Goal: Information Seeking & Learning: Learn about a topic

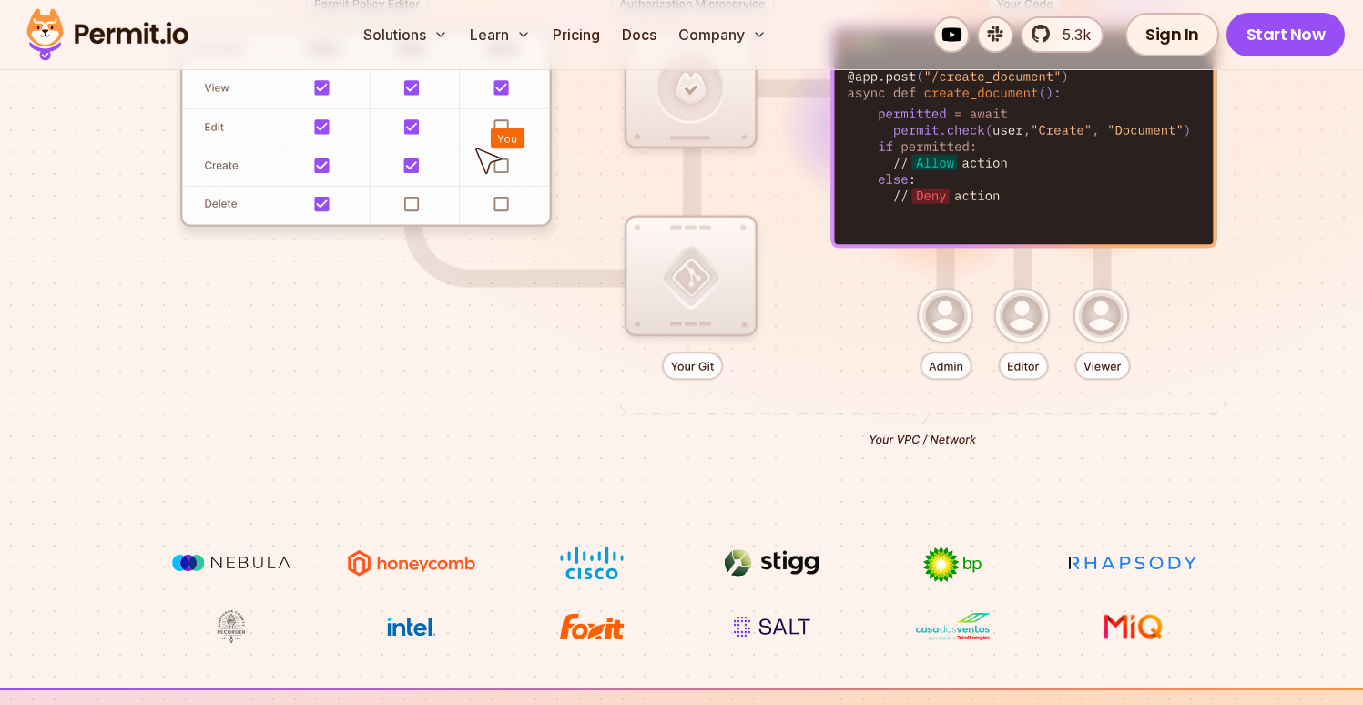
scroll to position [493, 0]
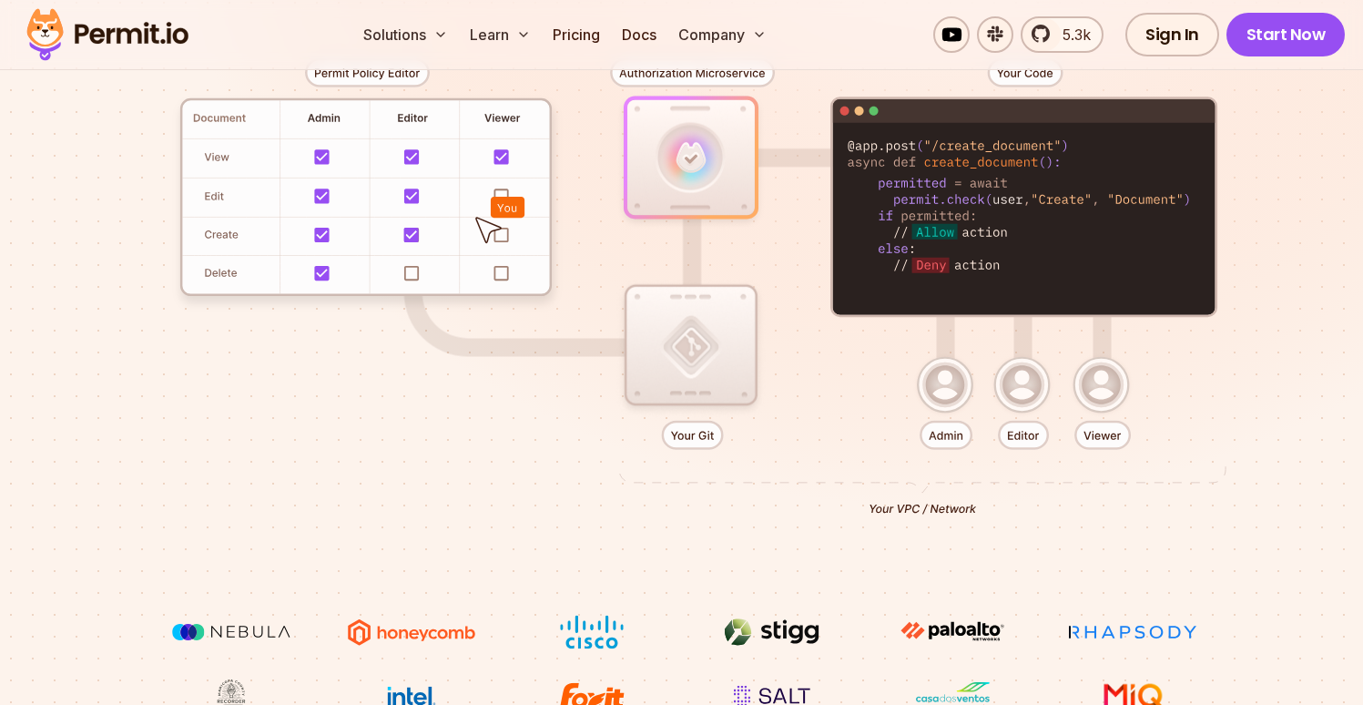
click at [371, 430] on div at bounding box center [682, 279] width 1275 height 670
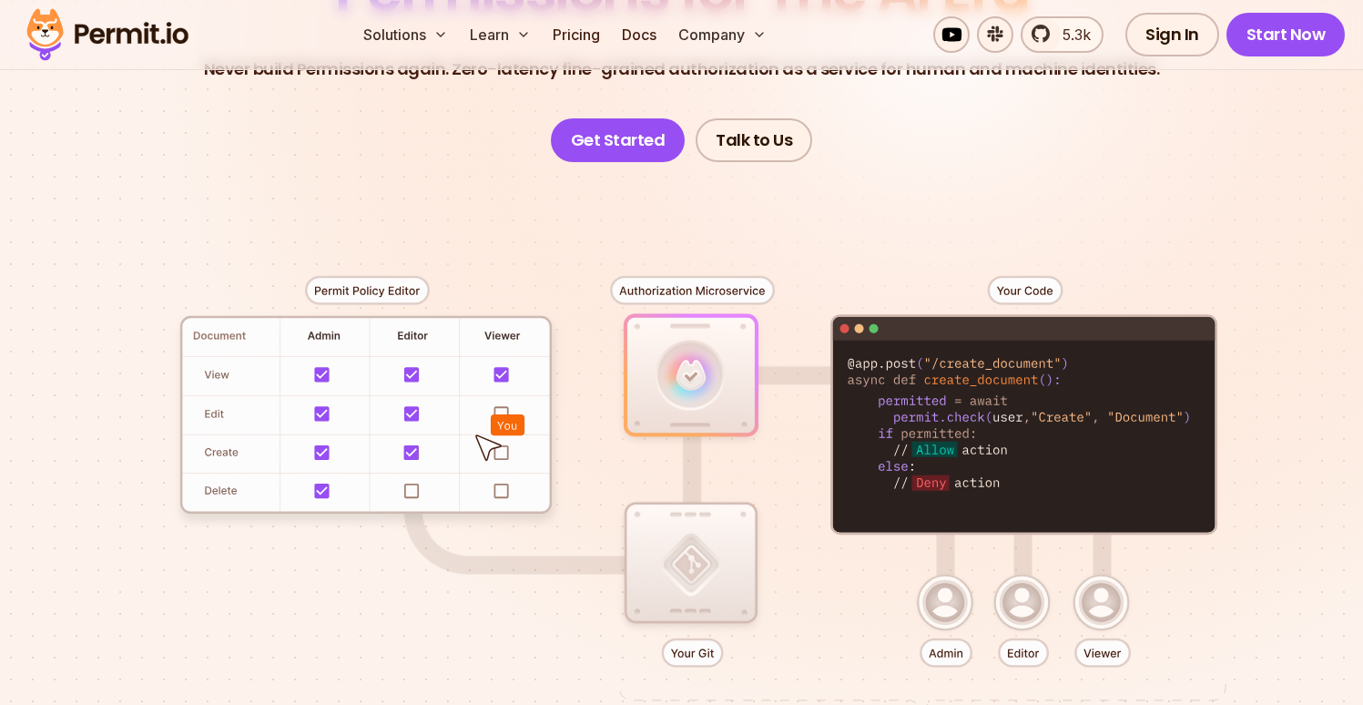
scroll to position [0, 0]
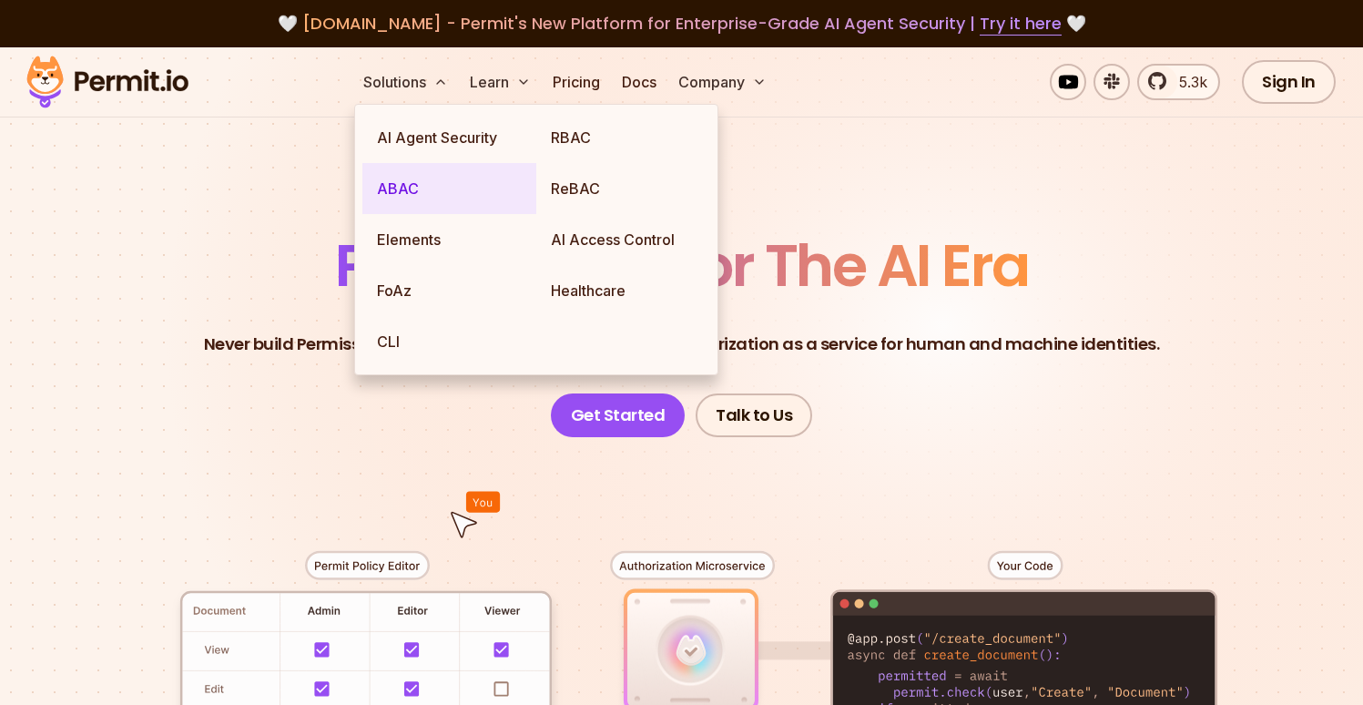
click at [410, 200] on link "ABAC" at bounding box center [449, 188] width 174 height 51
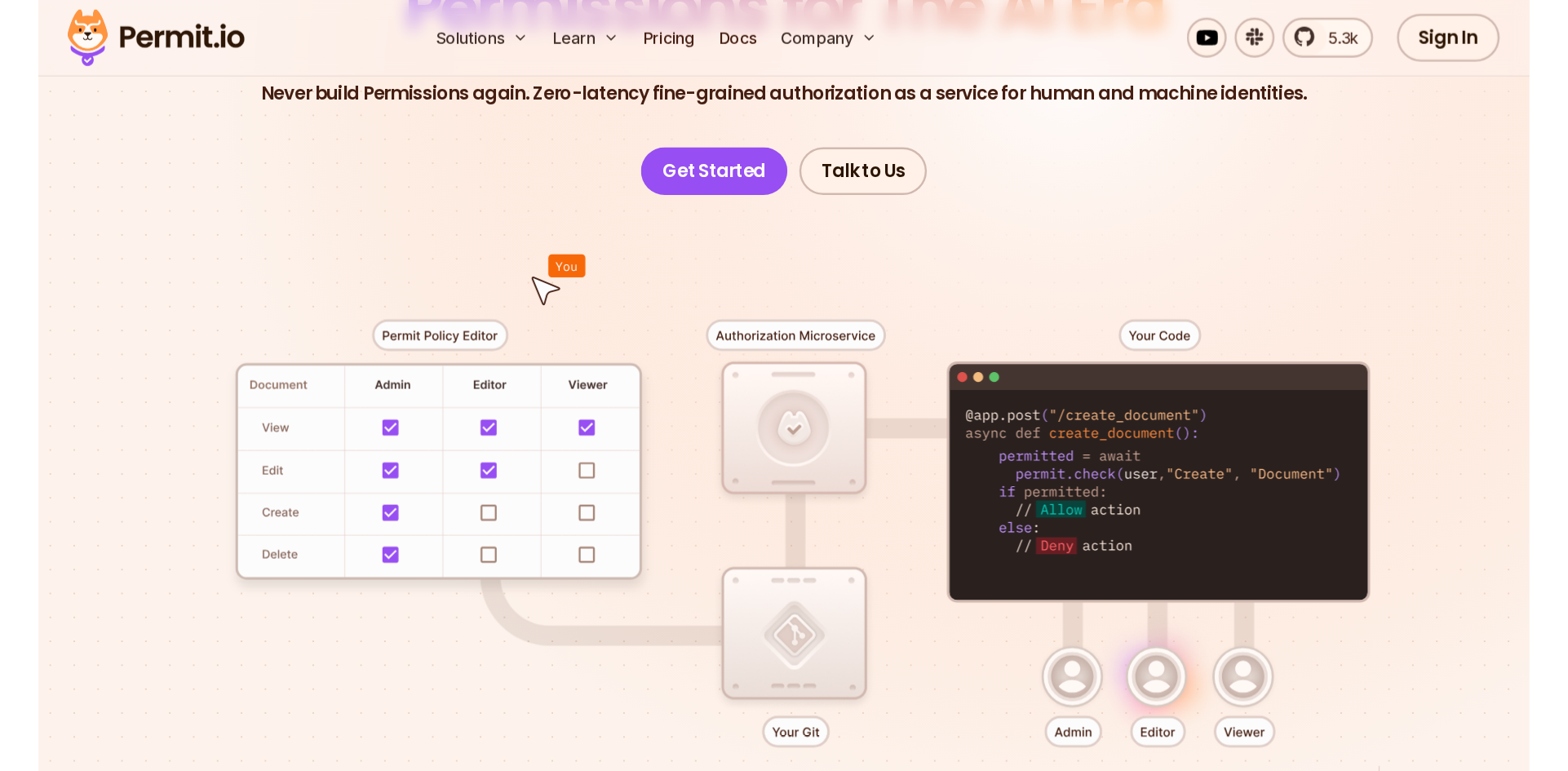
scroll to position [293, 0]
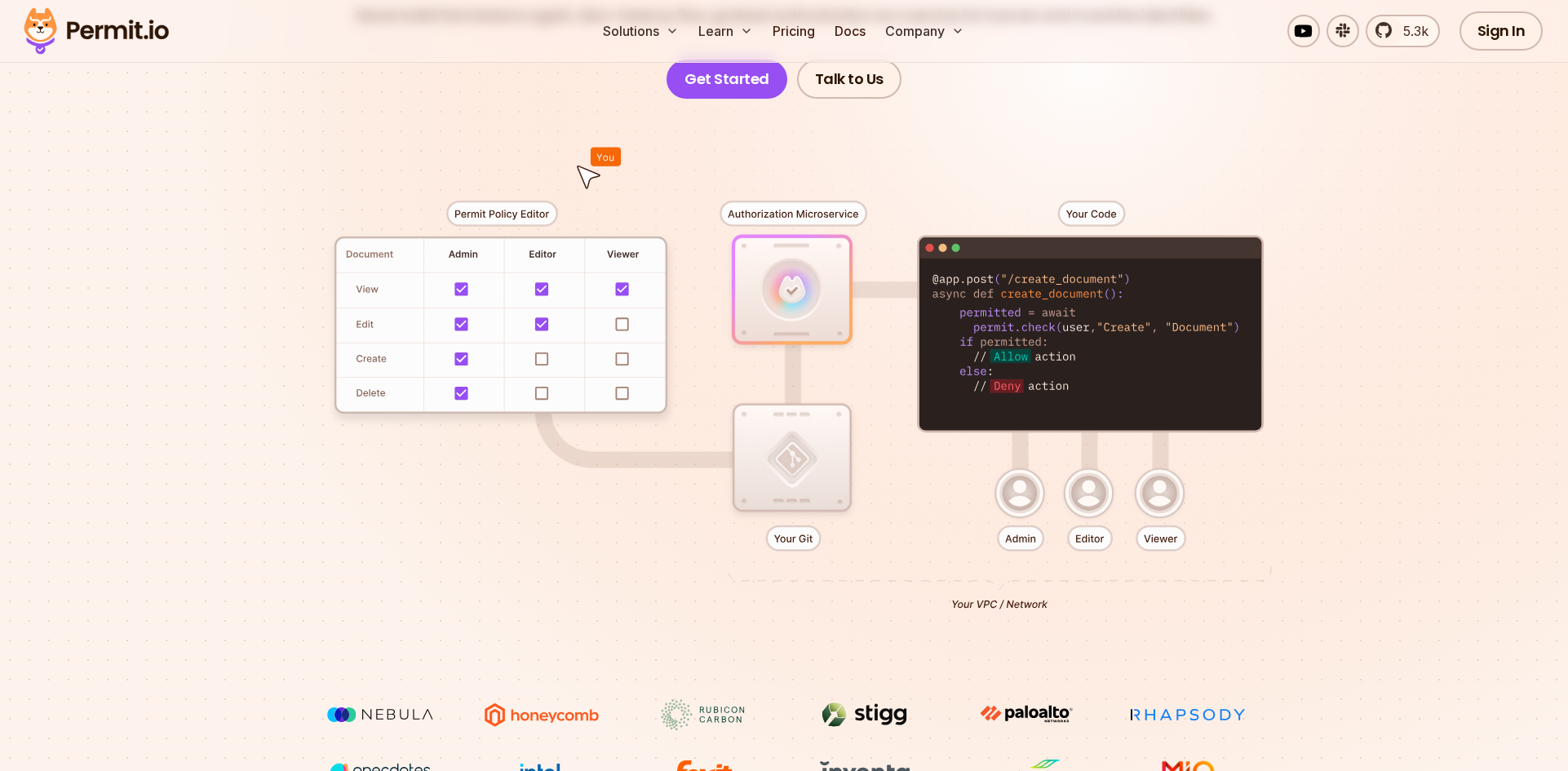
click at [524, 523] on div at bounding box center [784, 399] width 1142 height 601
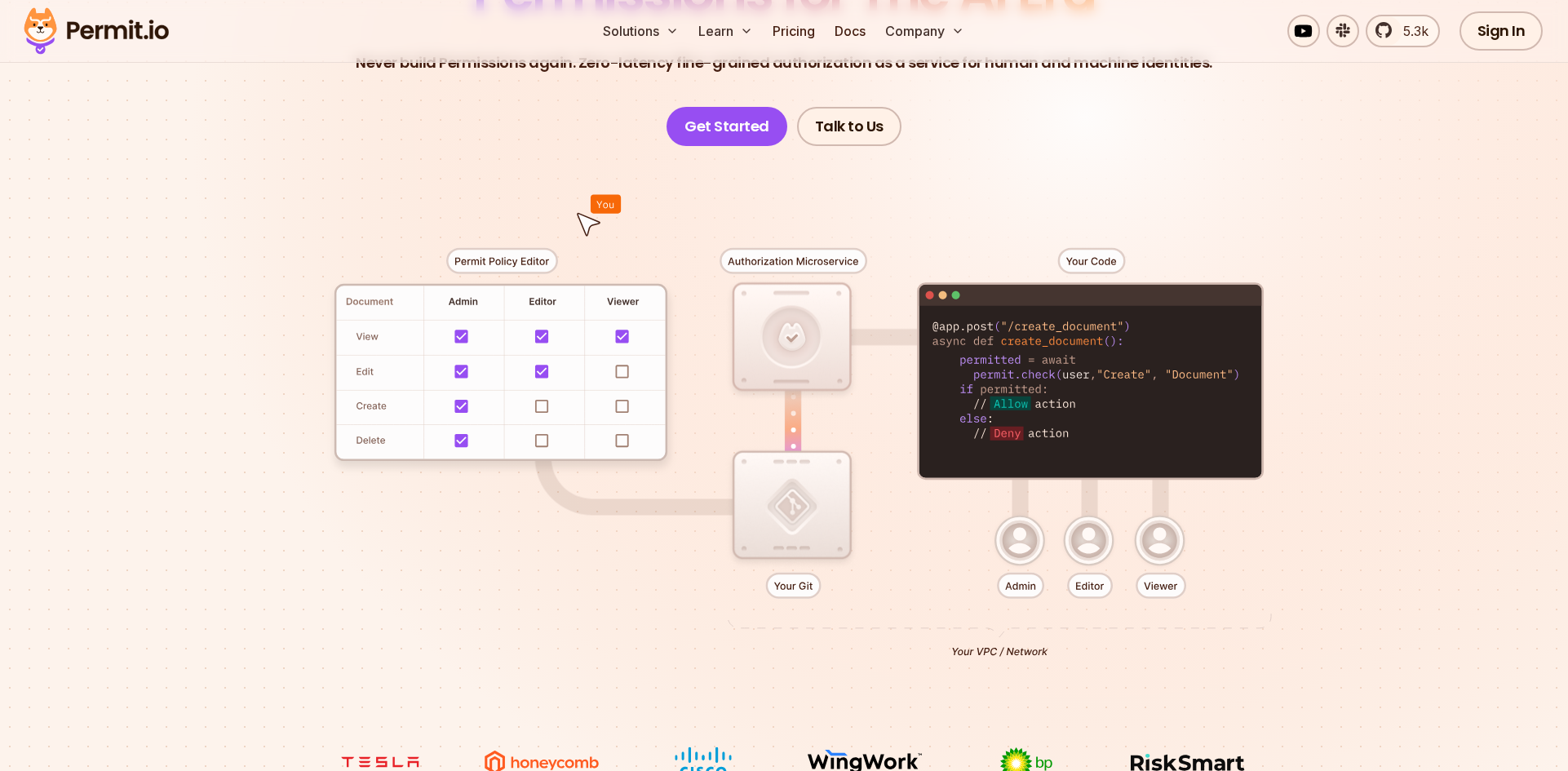
scroll to position [0, 0]
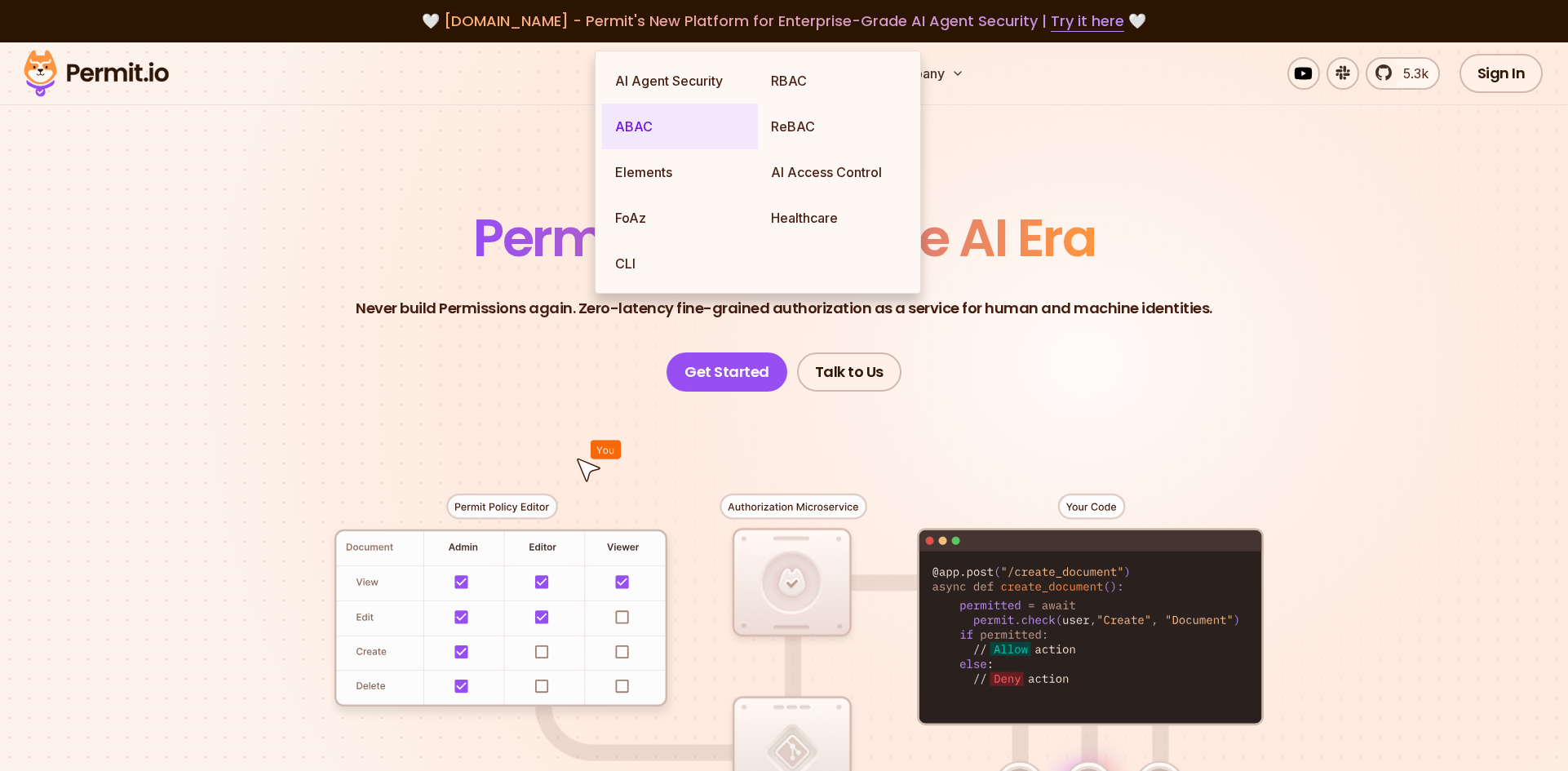
click at [635, 138] on link "ABAC" at bounding box center [680, 126] width 156 height 46
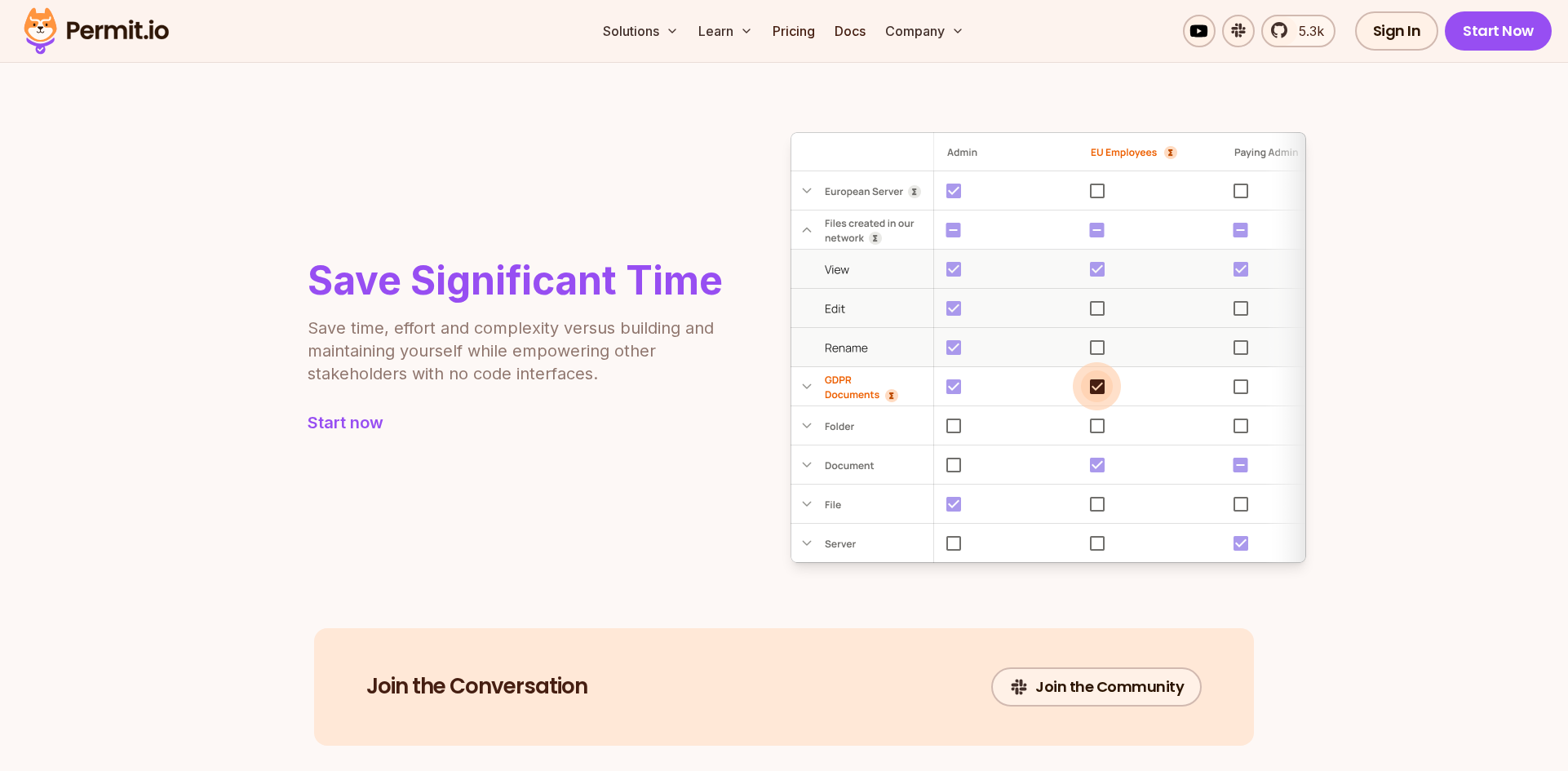
scroll to position [899, 0]
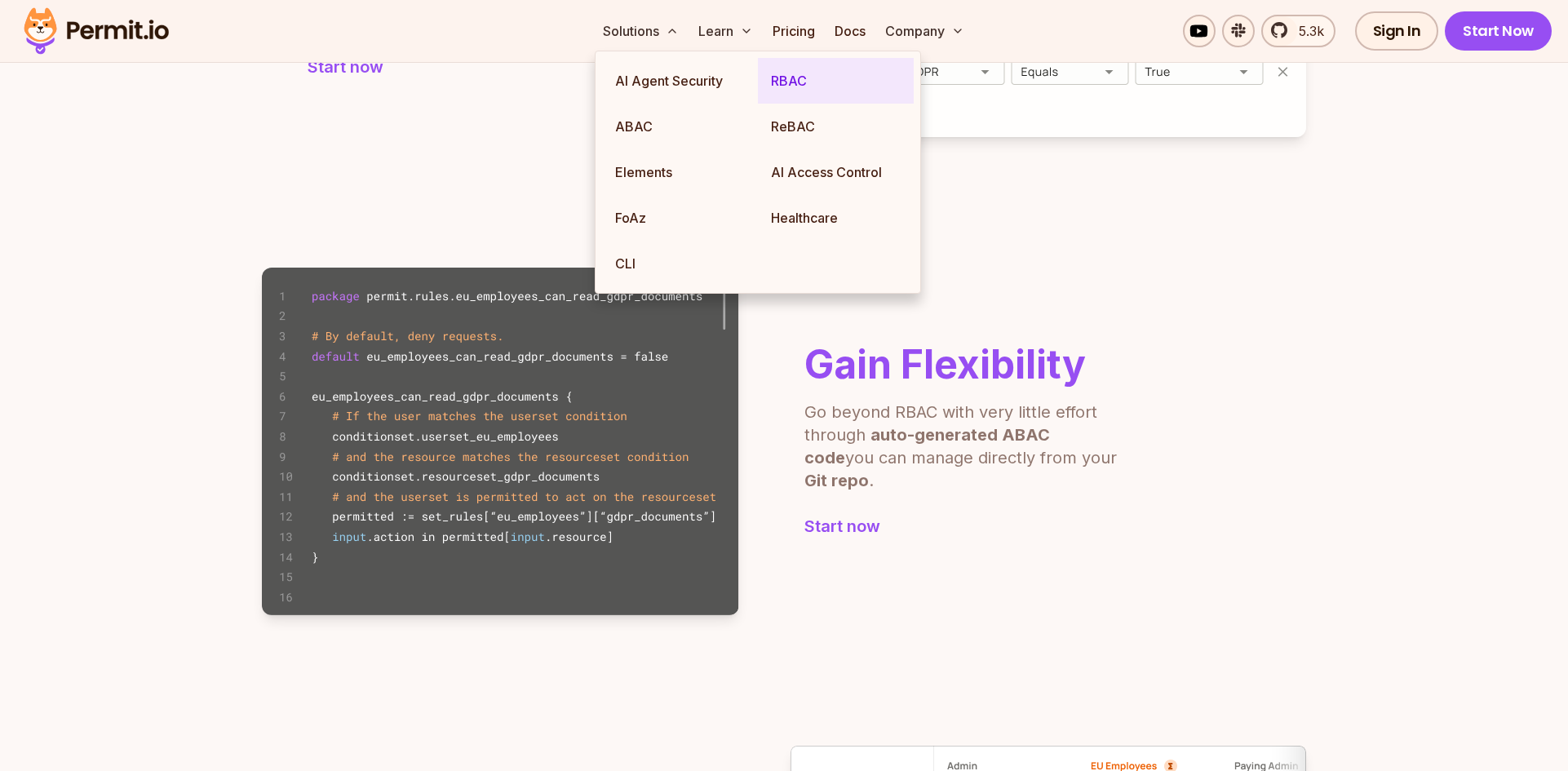
click at [797, 92] on link "RBAC" at bounding box center [836, 81] width 156 height 46
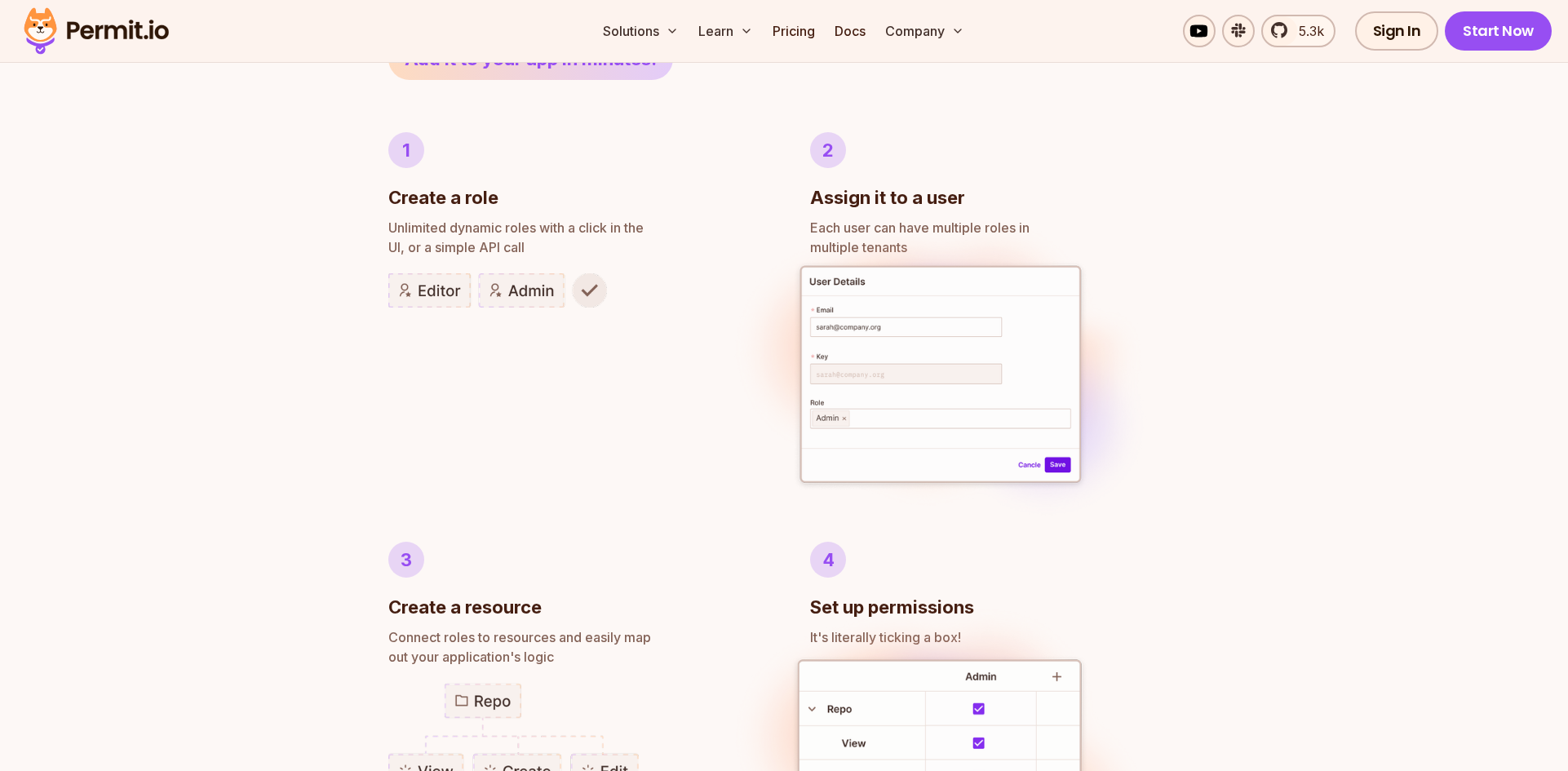
scroll to position [919, 0]
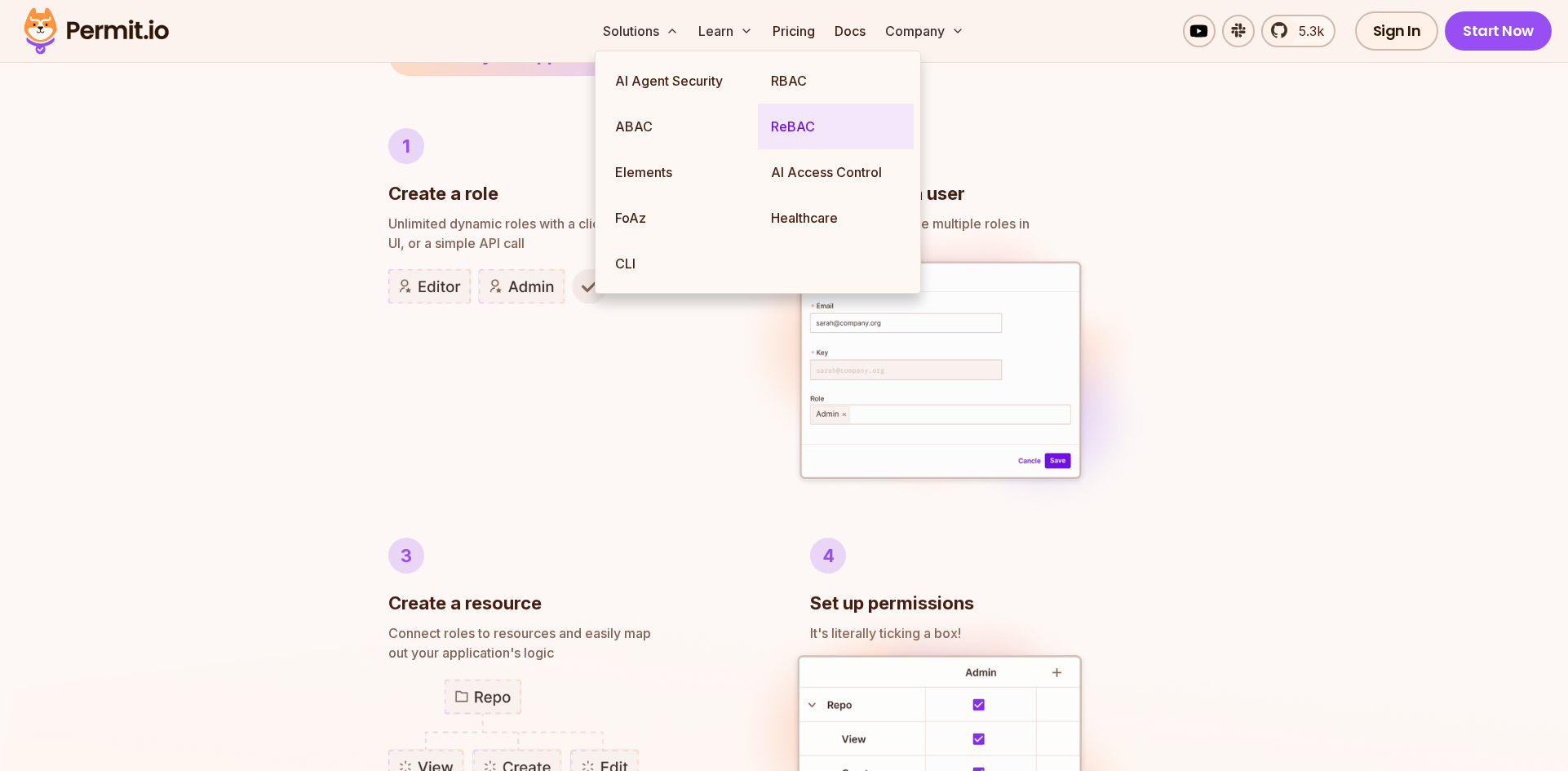
click at [785, 128] on link "ReBAC" at bounding box center [836, 126] width 156 height 46
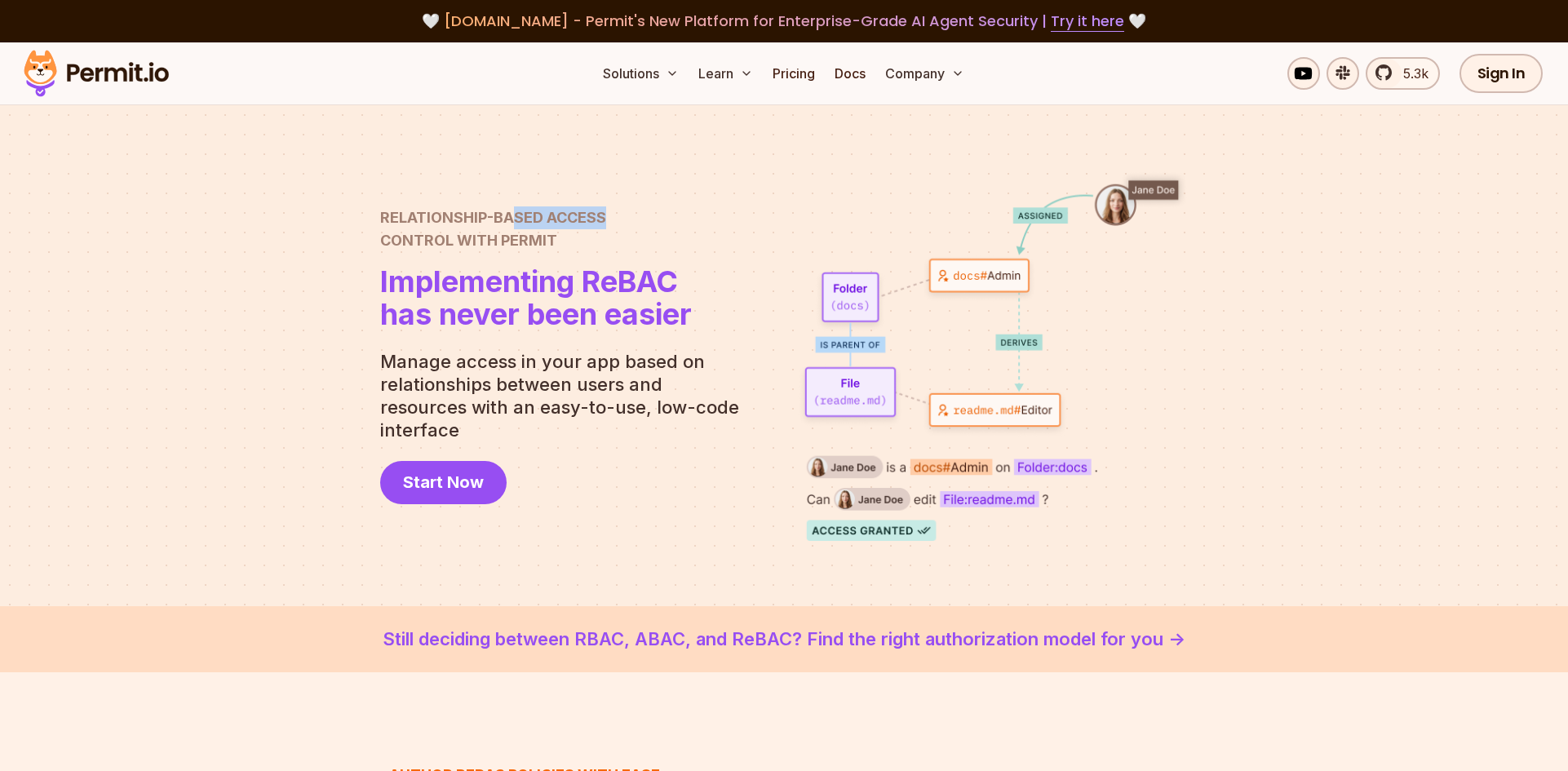
drag, startPoint x: 511, startPoint y: 233, endPoint x: 604, endPoint y: 233, distance: 93.0
click at [604, 230] on span "Relationship-Based Access" at bounding box center [536, 217] width 312 height 22
click at [605, 230] on span "Relationship-Based Access" at bounding box center [536, 217] width 312 height 22
drag, startPoint x: 461, startPoint y: 378, endPoint x: 616, endPoint y: 377, distance: 155.0
click at [616, 377] on p "Manage access in your app based on relationships between users and resources wi…" at bounding box center [565, 396] width 372 height 91
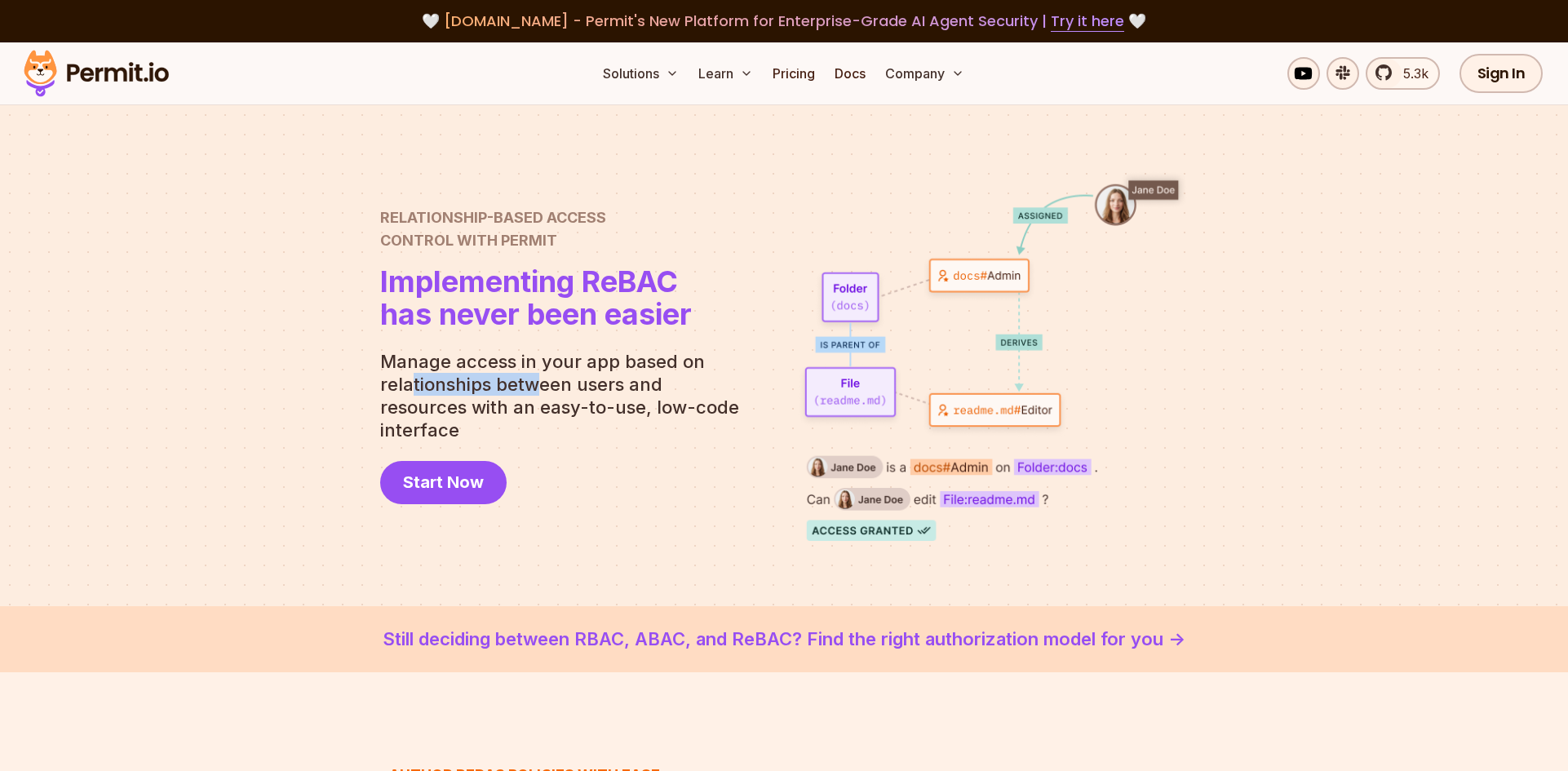
drag, startPoint x: 464, startPoint y: 399, endPoint x: 533, endPoint y: 399, distance: 69.0
click at [533, 399] on p "Manage access in your app based on relationships between users and resources wi…" at bounding box center [565, 396] width 372 height 91
click at [682, 444] on div "Relationship-Based Access Control with Permit Relationship Based Access Control…" at bounding box center [565, 355] width 372 height 298
drag, startPoint x: 573, startPoint y: 424, endPoint x: 701, endPoint y: 423, distance: 128.0
click at [701, 423] on p "Manage access in your app based on relationships between users and resources wi…" at bounding box center [565, 396] width 372 height 91
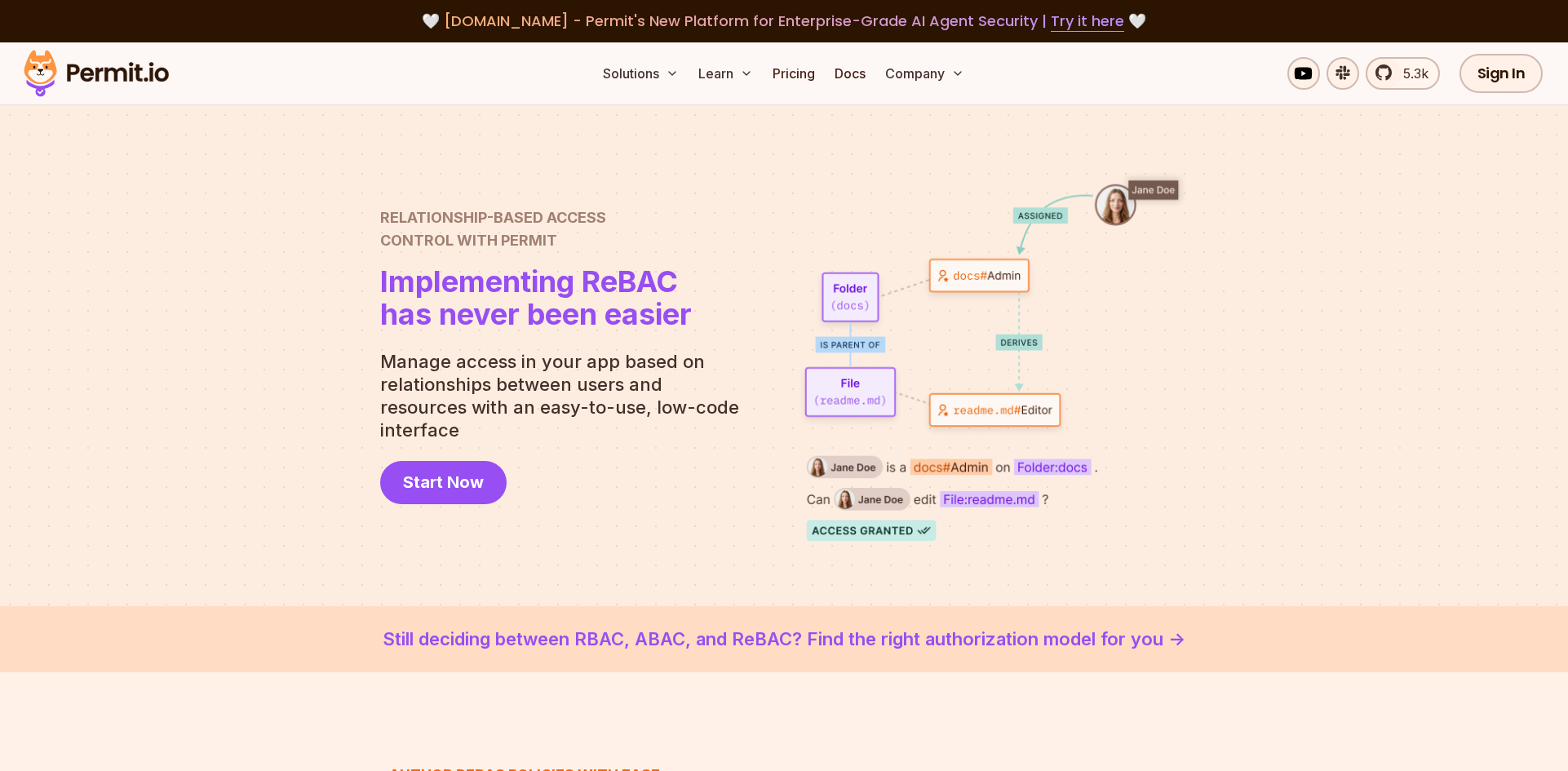
click at [694, 446] on div "Relationship-Based Access Control with Permit Relationship Based Access Control…" at bounding box center [565, 355] width 372 height 298
click at [369, 143] on div at bounding box center [784, 355] width 1568 height 501
